Goal: Register for event/course

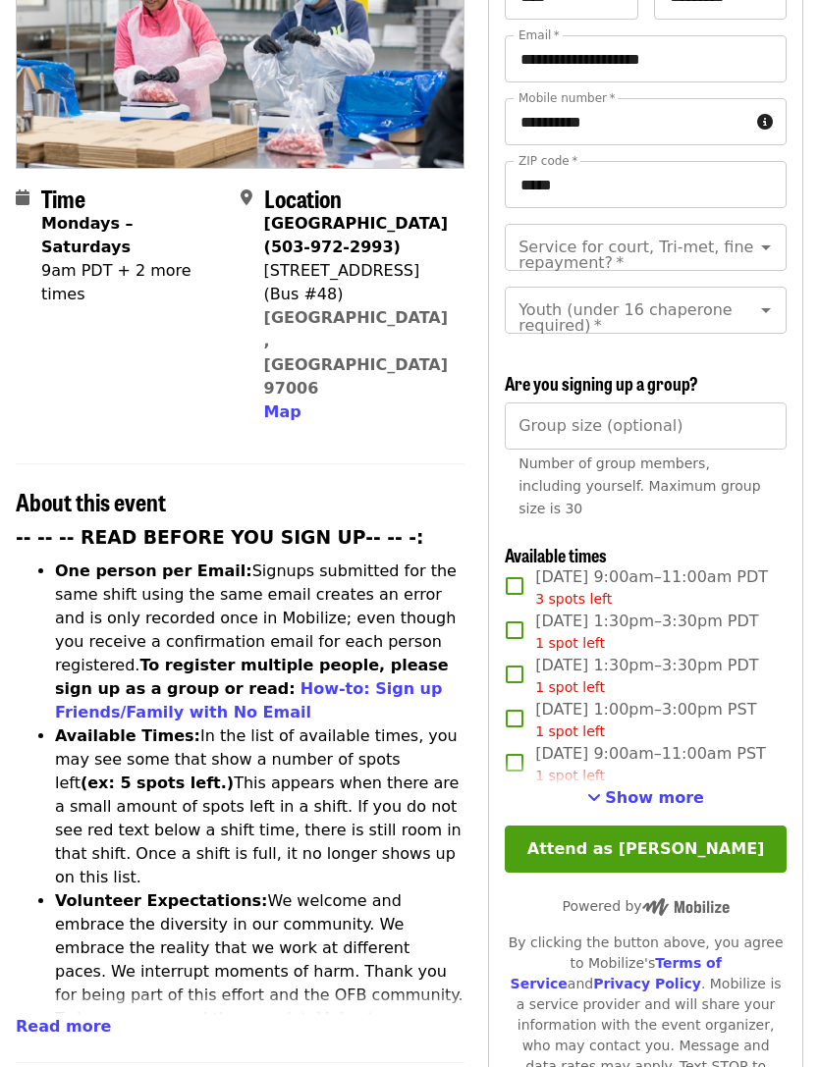
scroll to position [295, 0]
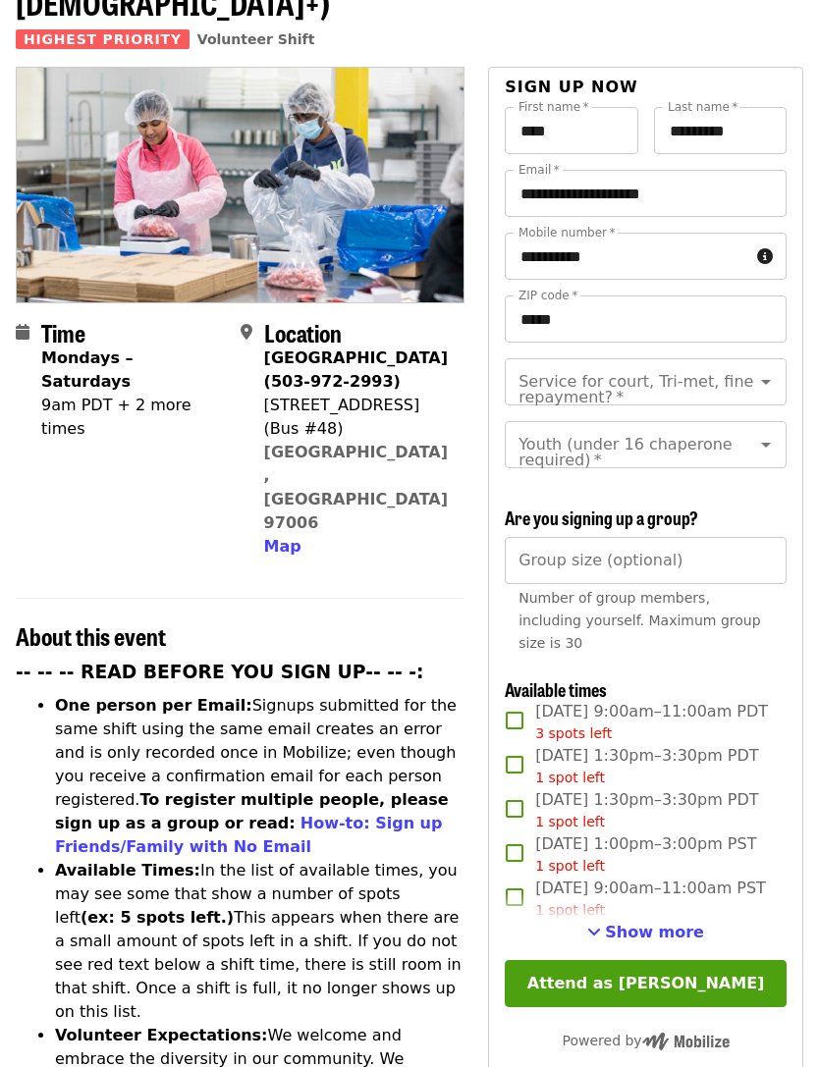
scroll to position [289, 0]
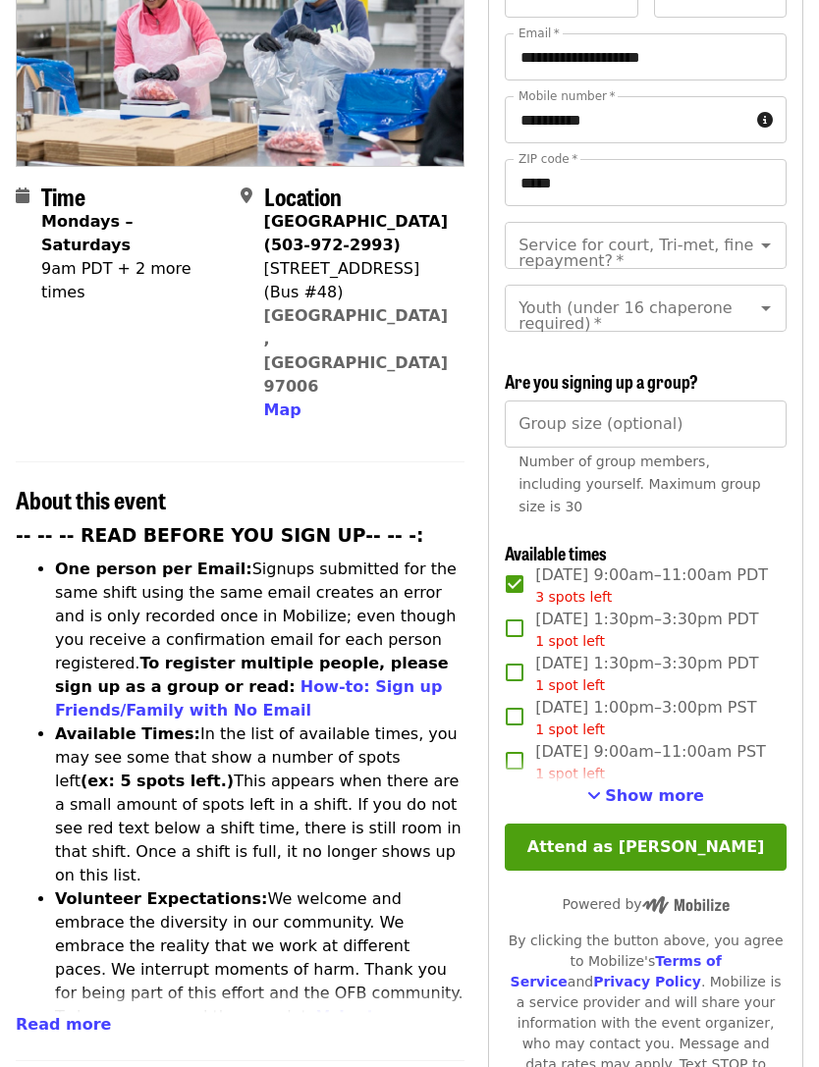
click at [702, 871] on button "Attend as [PERSON_NAME]" at bounding box center [646, 847] width 282 height 47
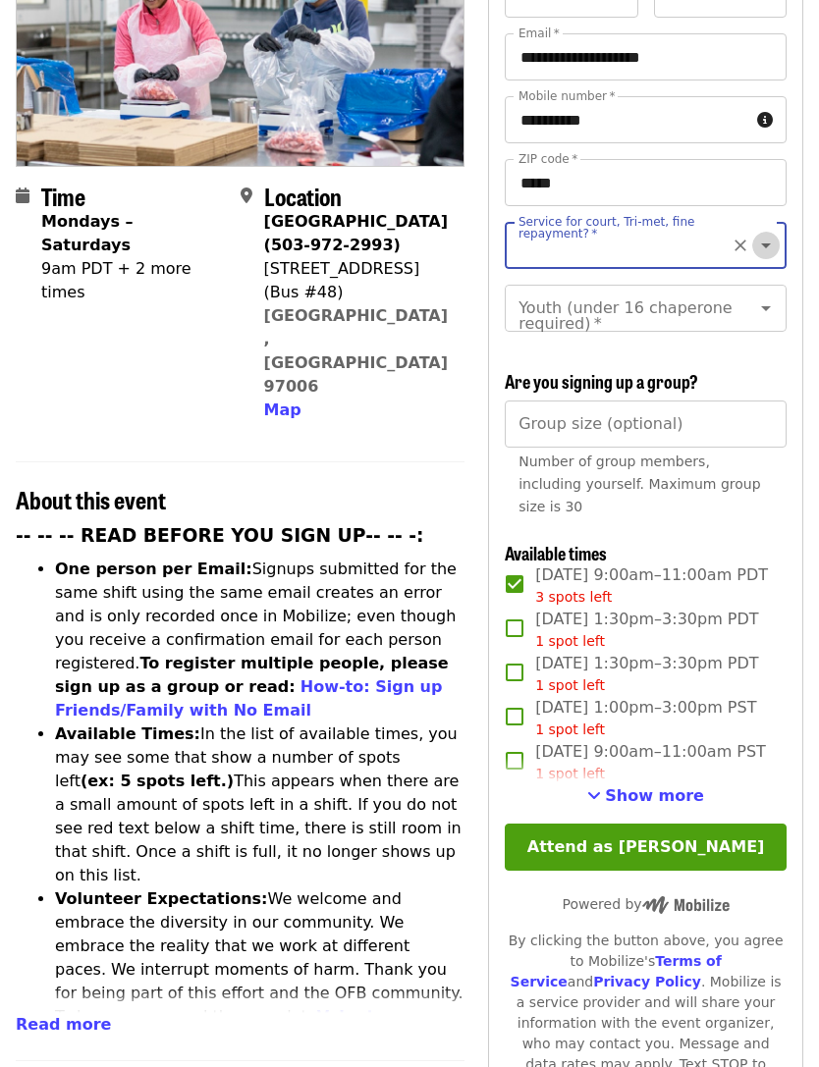
click at [767, 234] on icon "Open" at bounding box center [766, 246] width 24 height 24
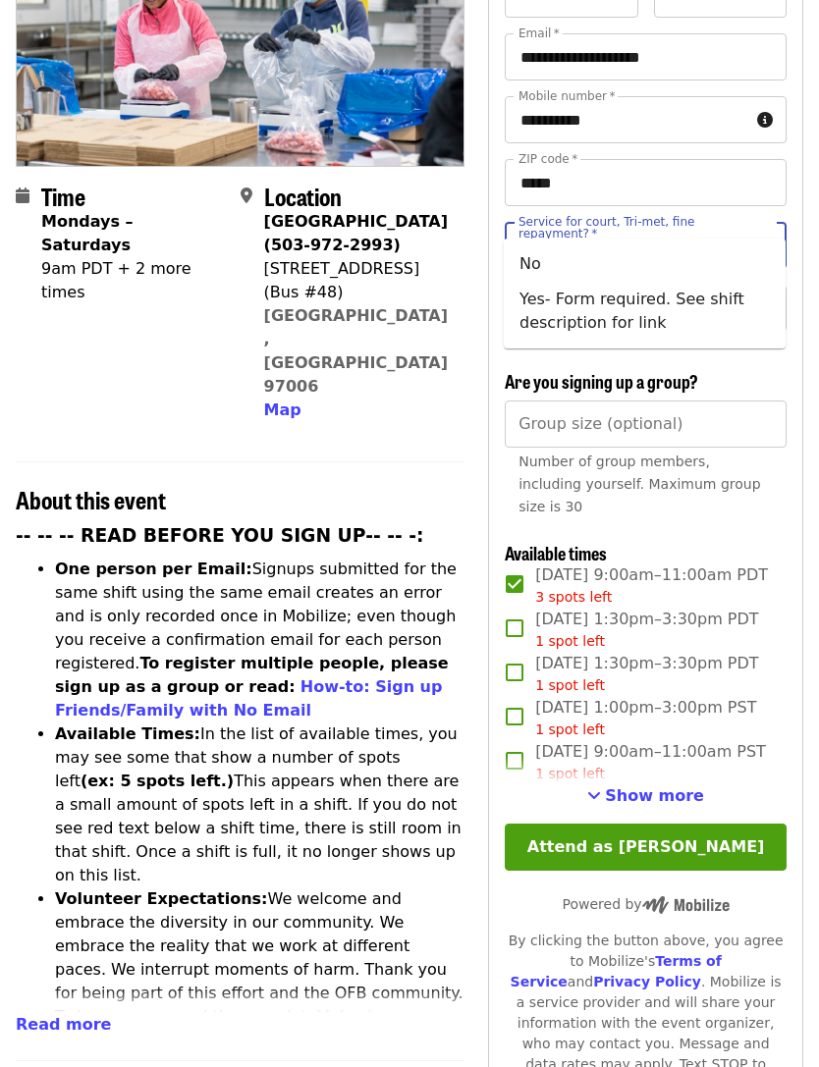
click at [621, 311] on li "Yes- Form required. See shift description for link" at bounding box center [645, 311] width 282 height 59
type input "**********"
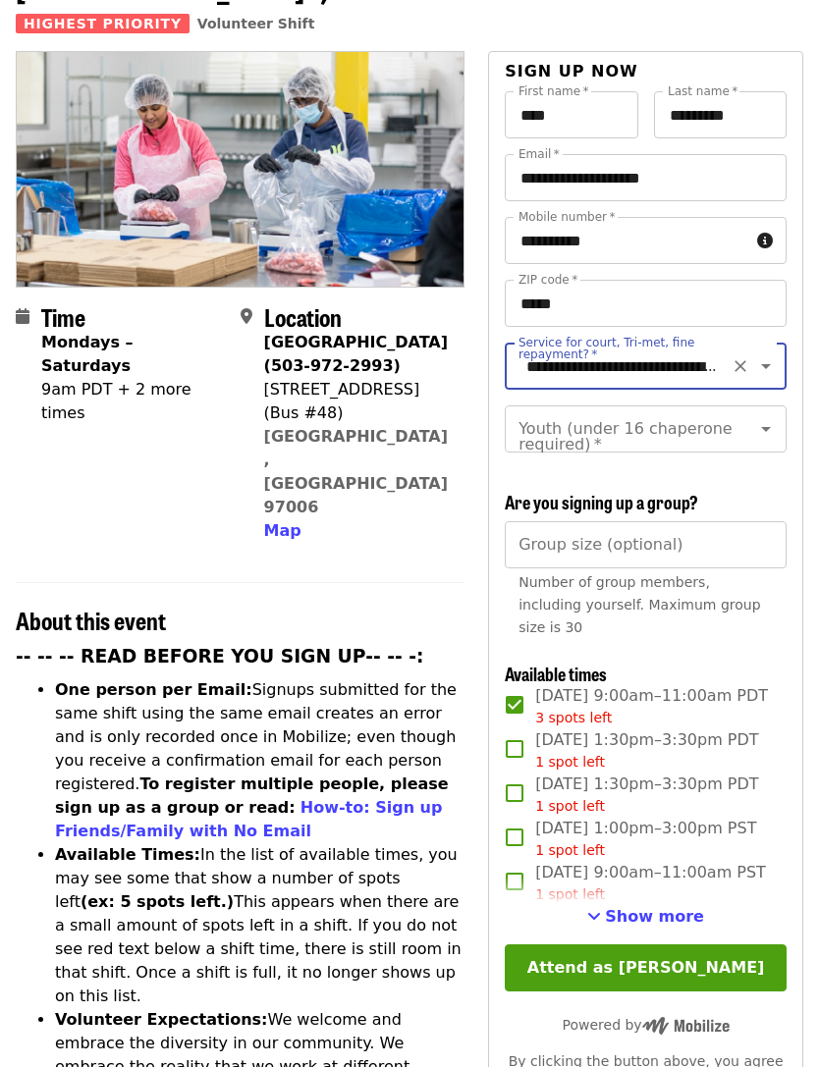
scroll to position [157, 0]
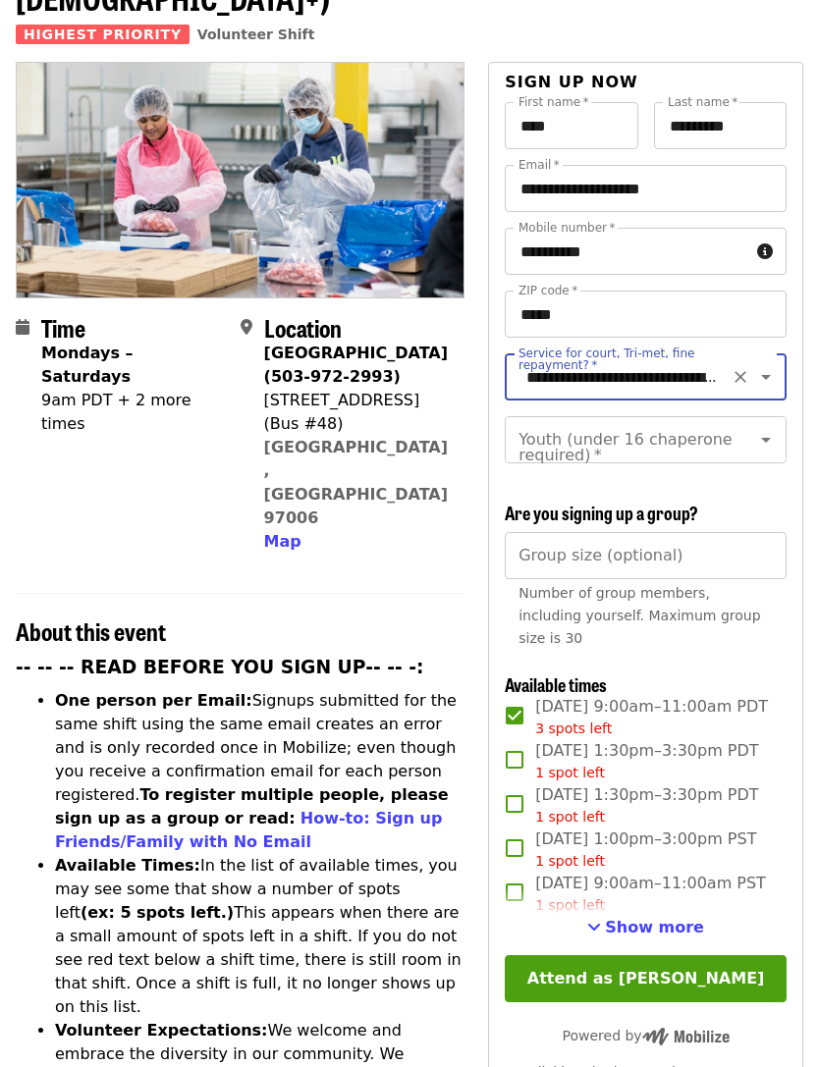
click at [783, 416] on div "Youth (under 16 chaperone required) *" at bounding box center [646, 439] width 282 height 47
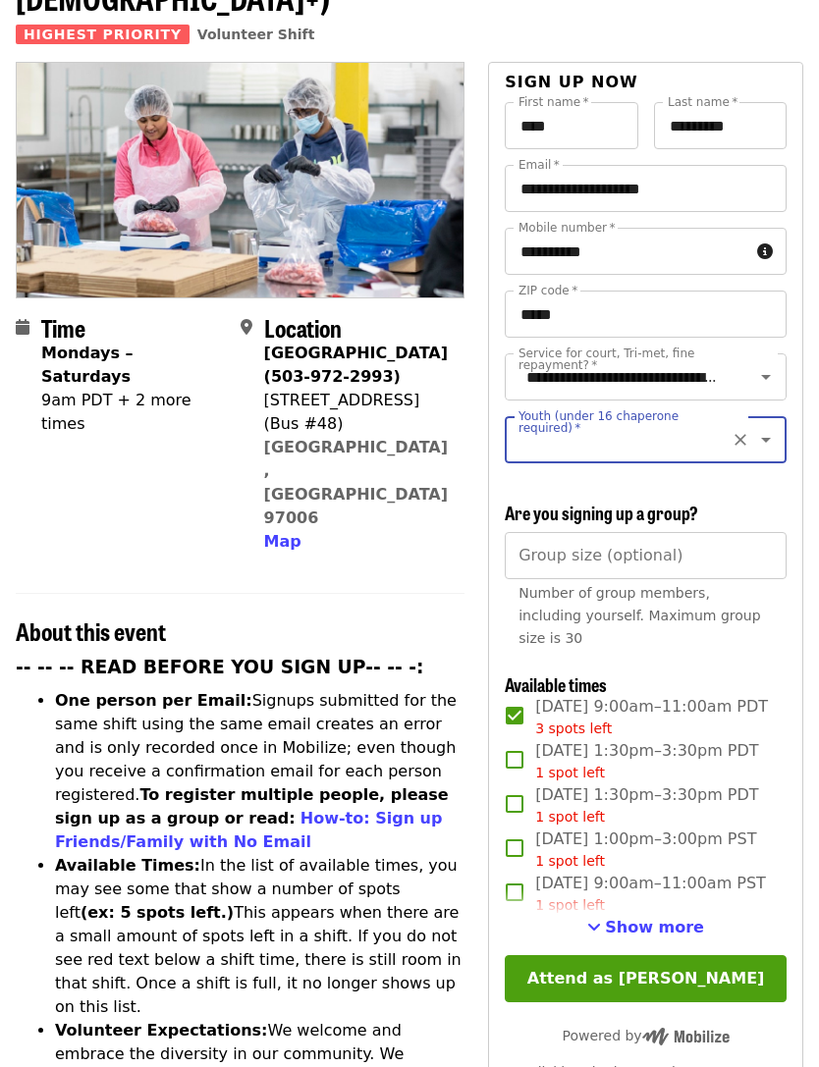
click at [764, 438] on icon "Open" at bounding box center [766, 440] width 10 height 5
click at [583, 446] on li "16 and older" at bounding box center [645, 458] width 282 height 35
type input "**********"
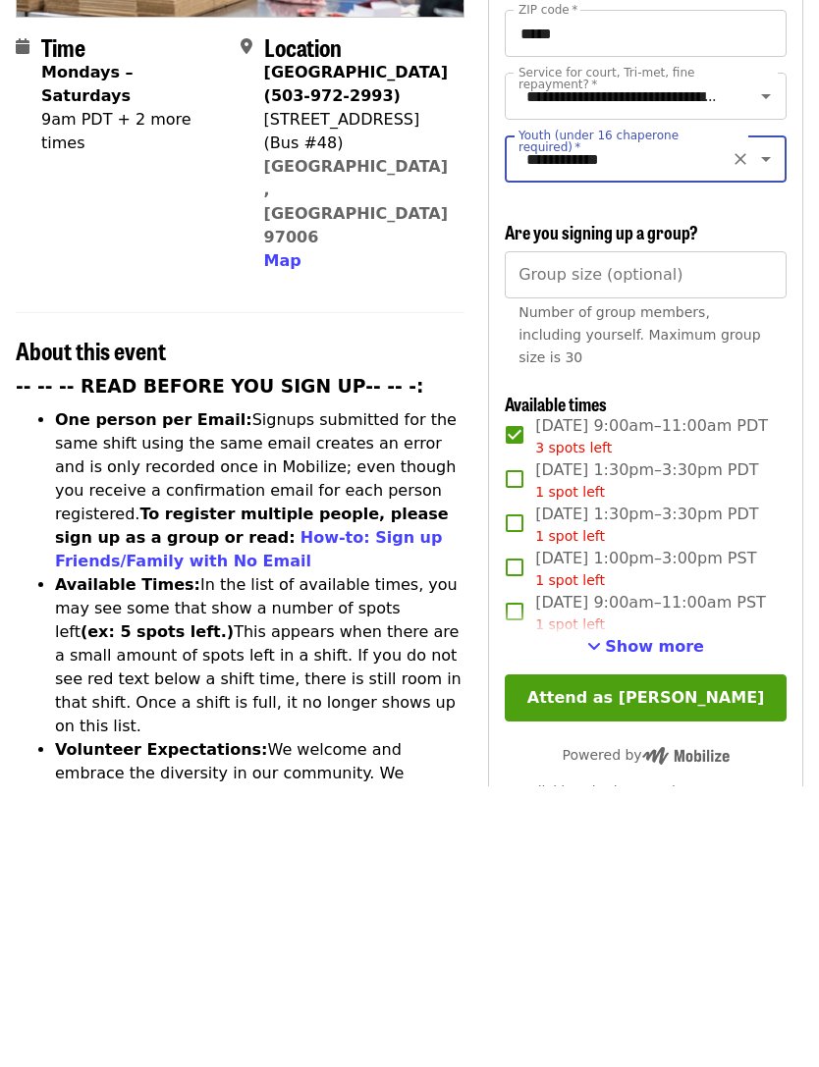
click at [693, 955] on button "Attend as [PERSON_NAME]" at bounding box center [646, 978] width 282 height 47
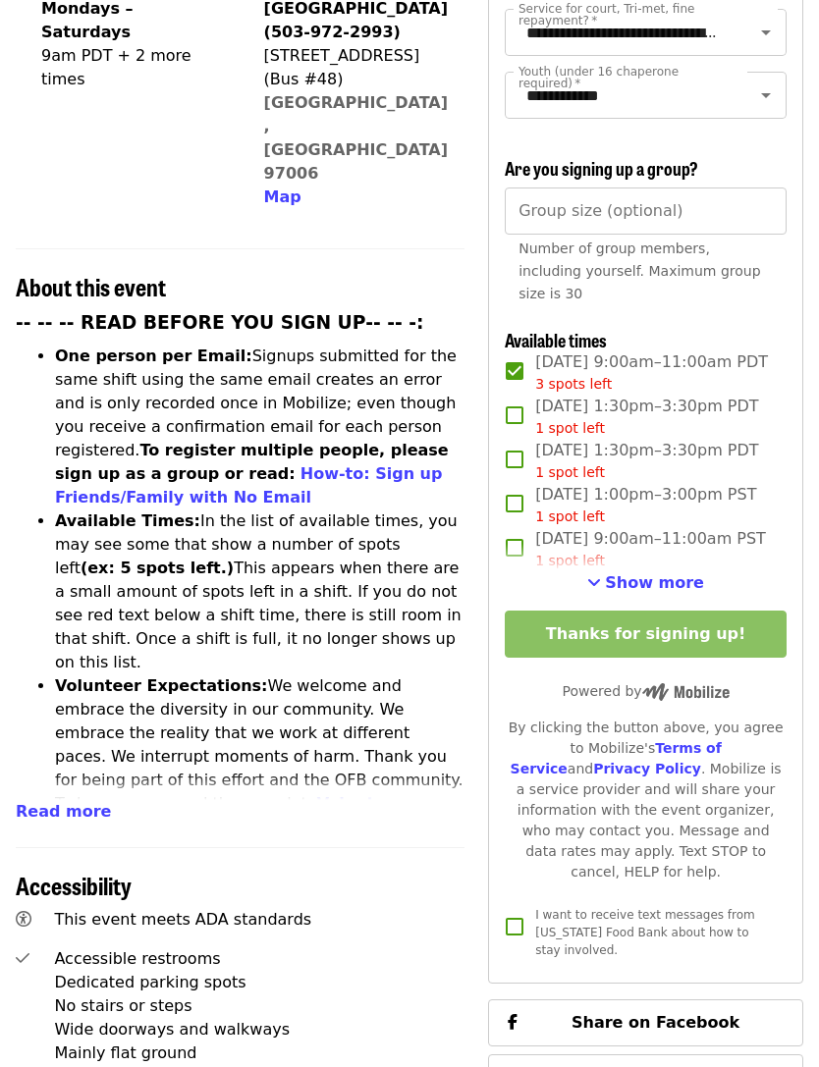
scroll to position [502, 0]
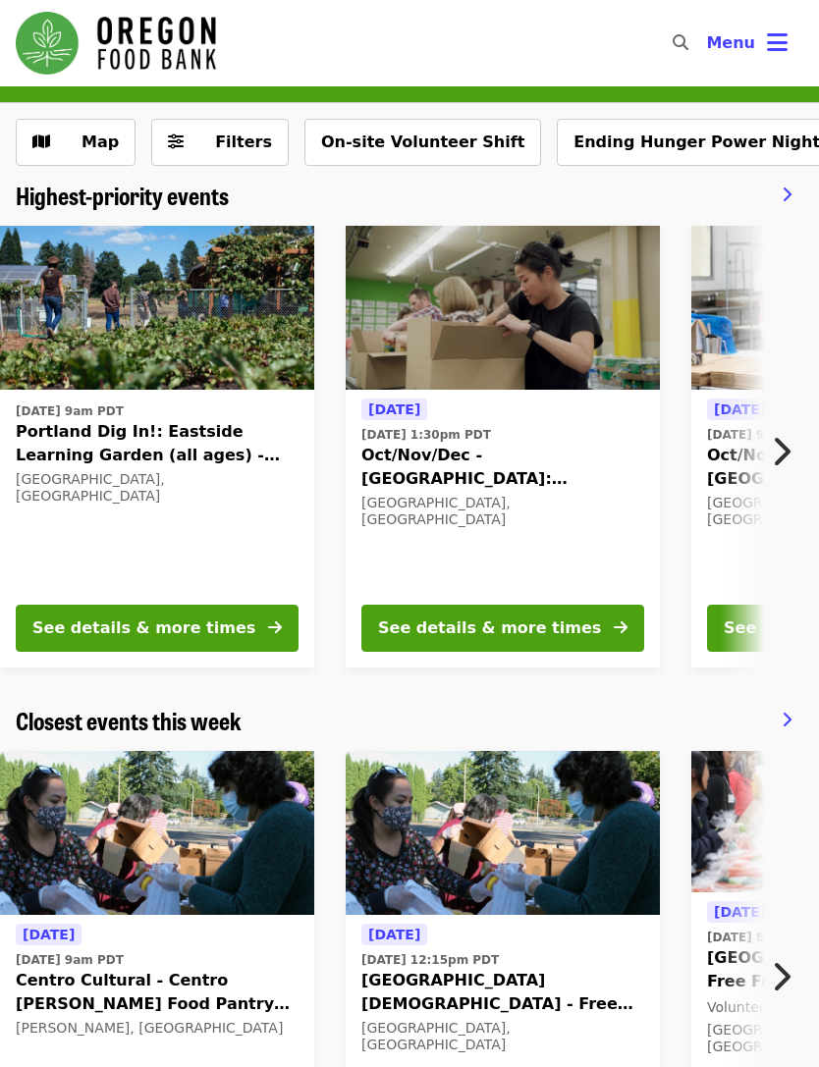
click at [761, 40] on button "Menu" at bounding box center [746, 43] width 113 height 47
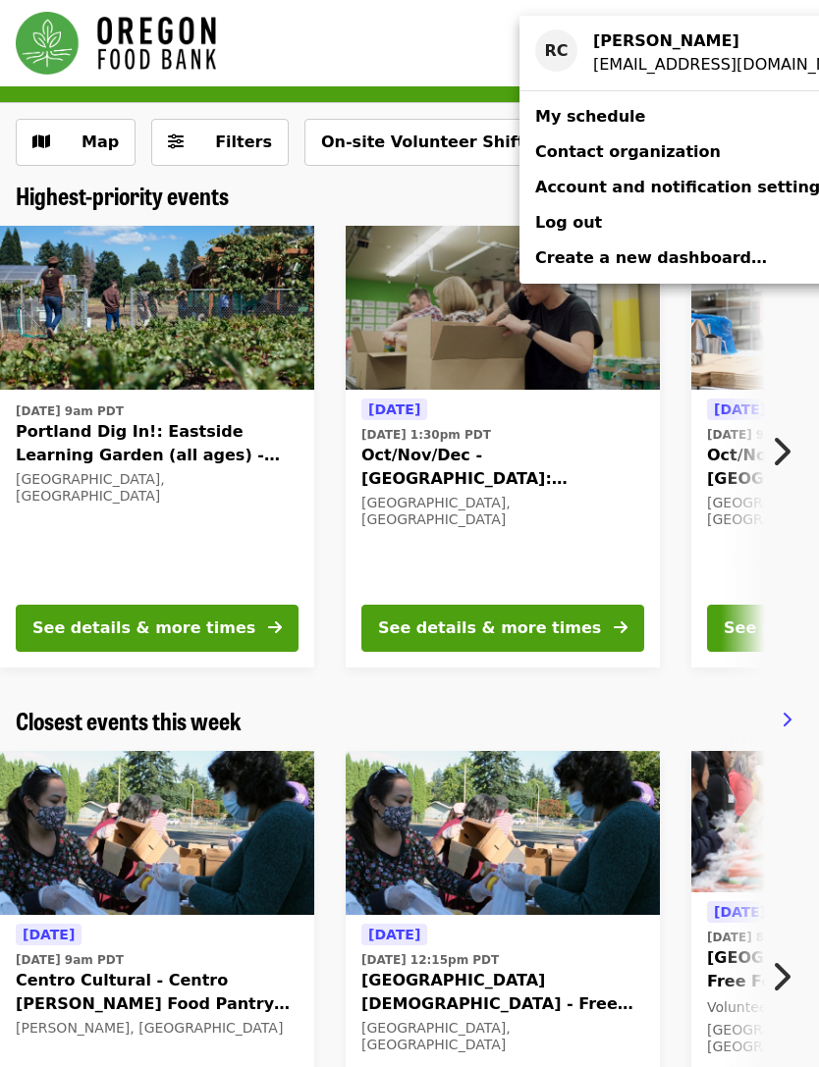
click at [597, 118] on span "My schedule" at bounding box center [590, 116] width 110 height 19
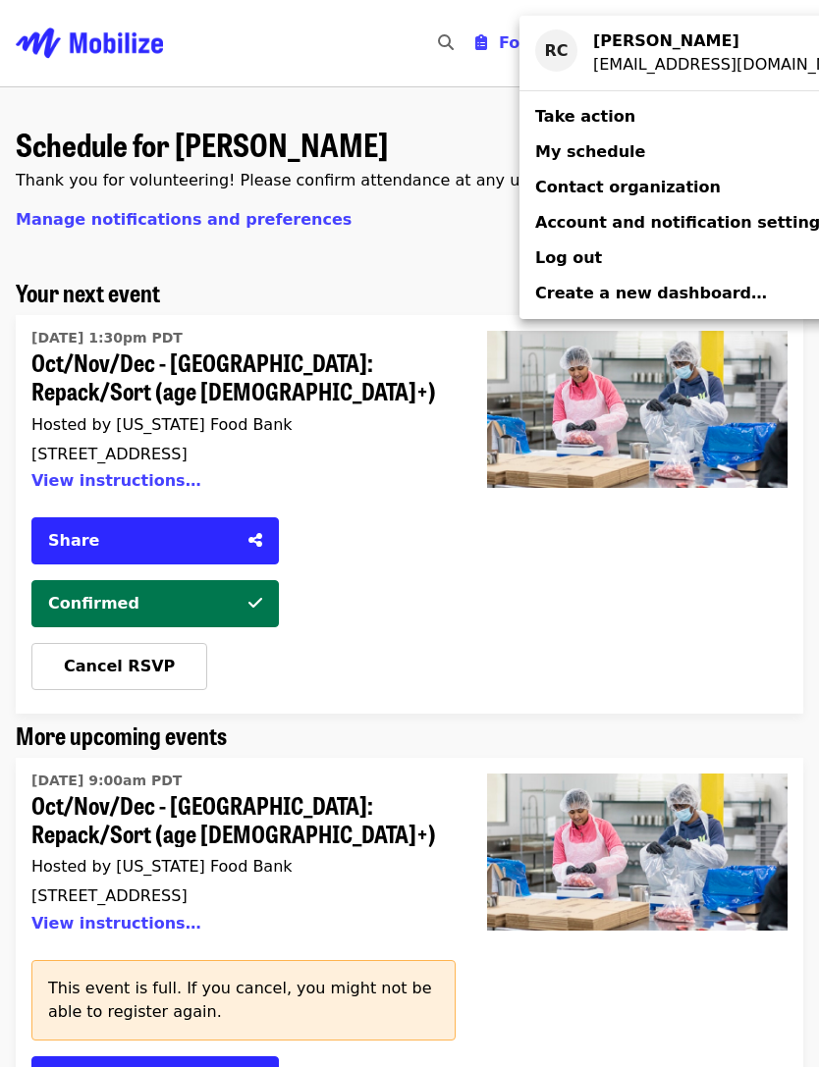
click at [439, 253] on div "Account menu" at bounding box center [409, 533] width 819 height 1067
